Goal: Find specific page/section: Find specific page/section

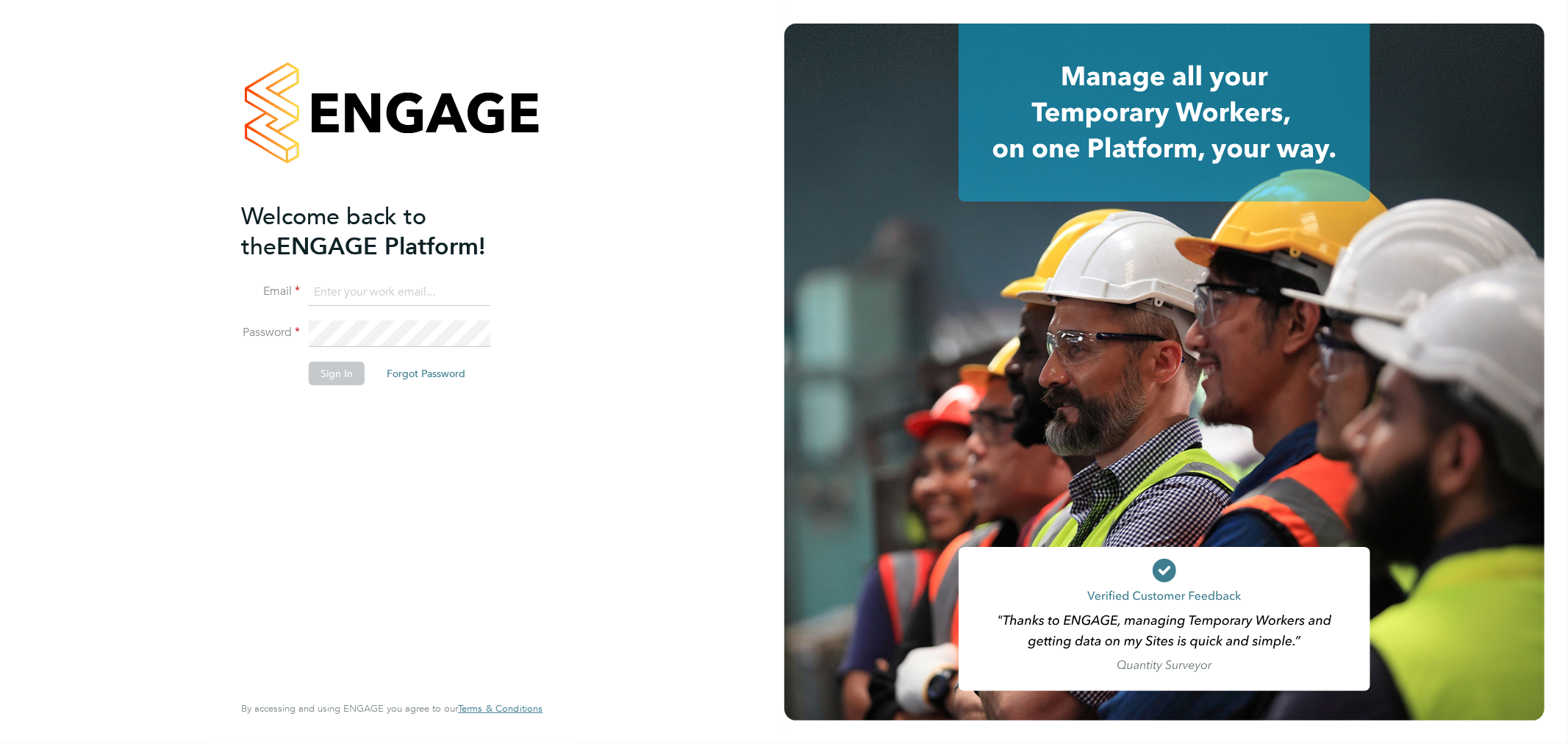
type input "sthomas@spheresolutions.co.uk"
click at [354, 380] on button "Sign In" at bounding box center [336, 374] width 56 height 24
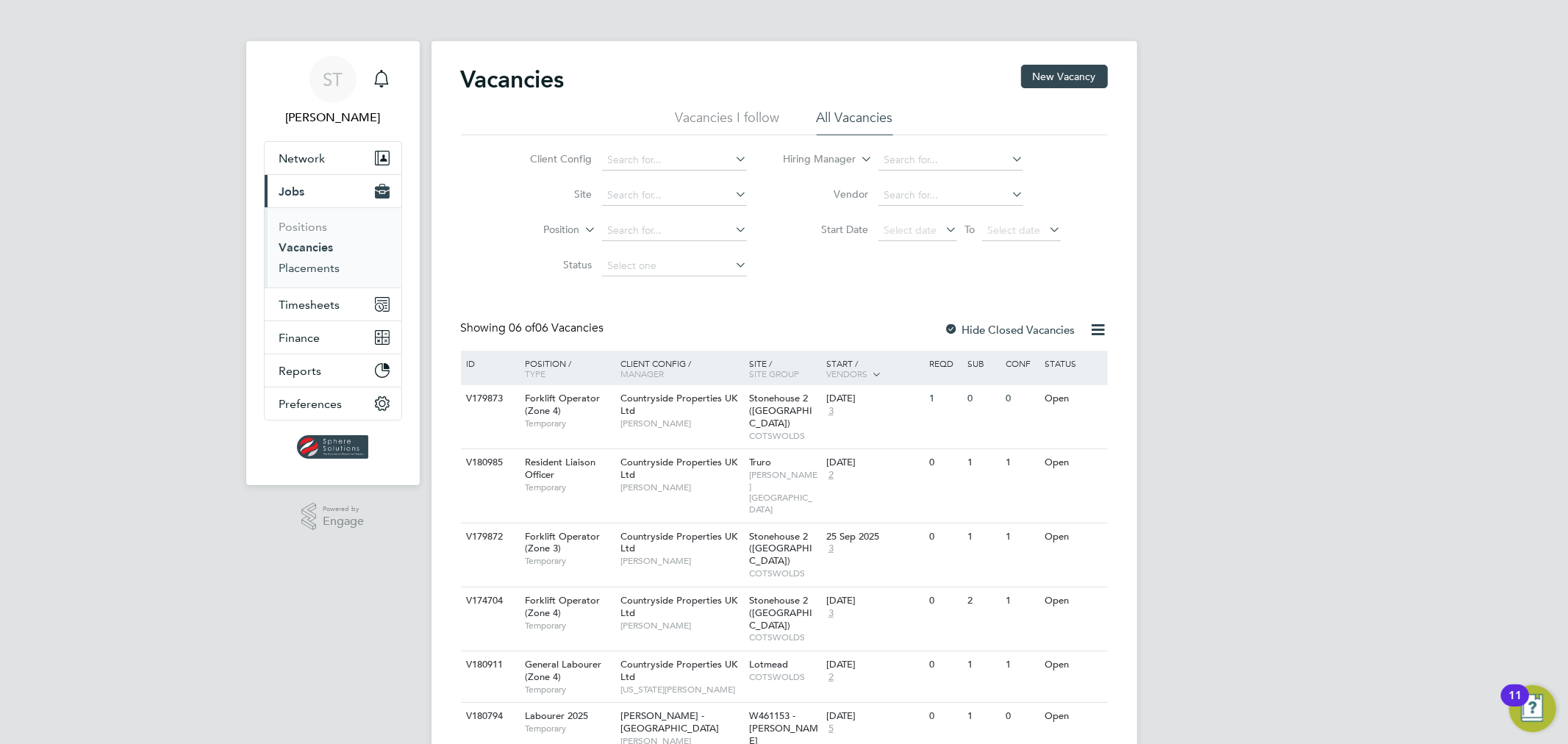
click at [326, 275] on link "Placements" at bounding box center [310, 268] width 61 height 14
